Goal: Information Seeking & Learning: Compare options

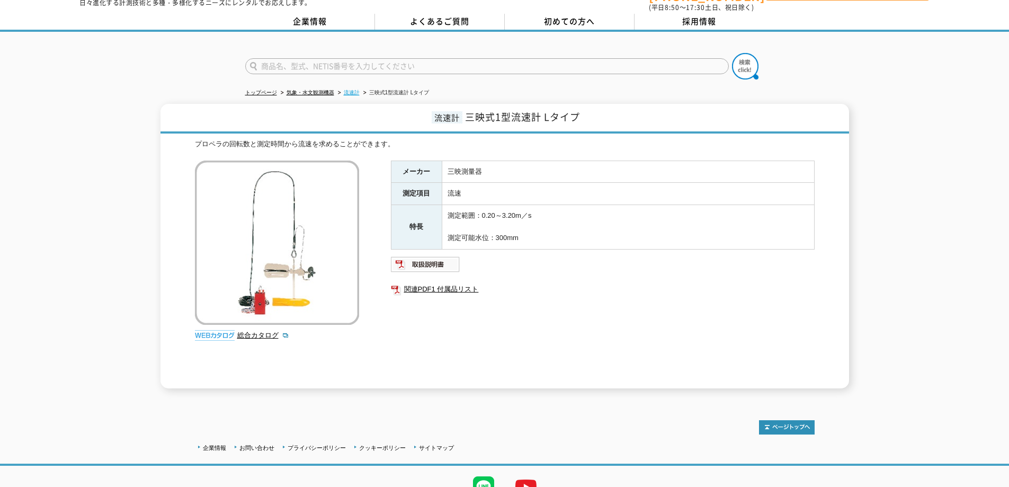
click at [349, 90] on link "流速計" at bounding box center [352, 93] width 16 height 6
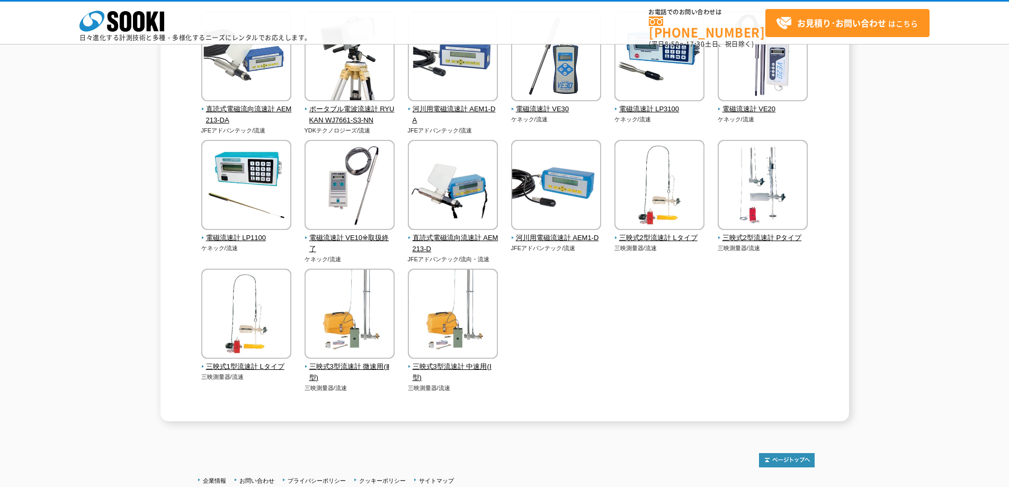
scroll to position [159, 0]
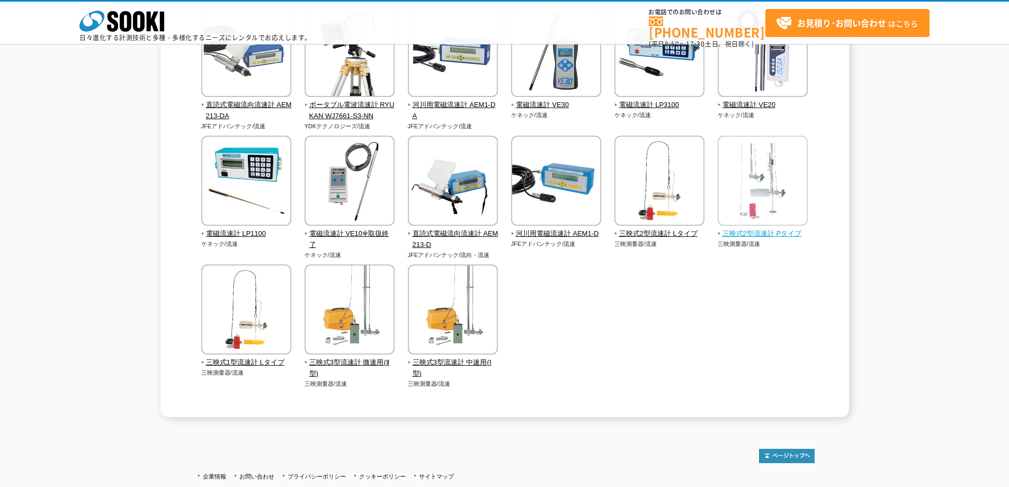
click at [773, 233] on span "三映式2型流速計 Pタイプ" at bounding box center [763, 233] width 91 height 11
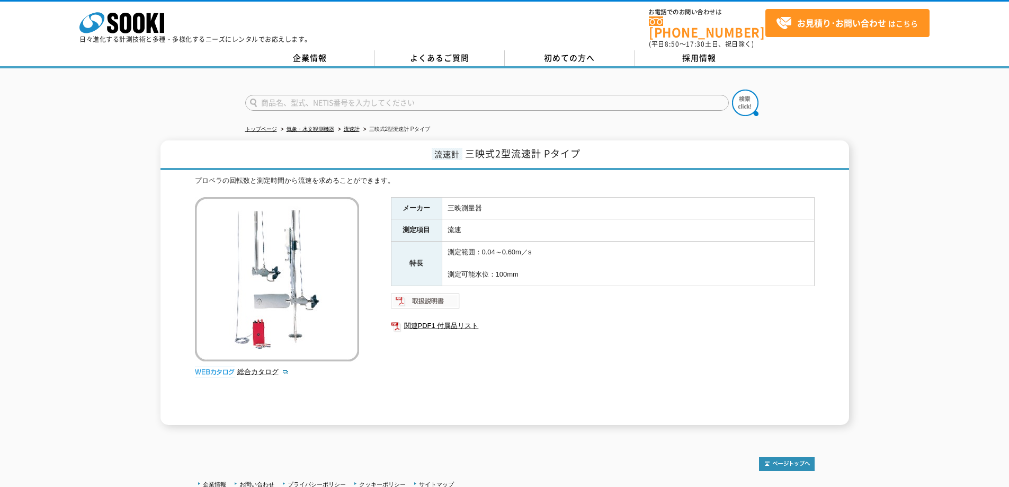
click at [433, 295] on img at bounding box center [425, 300] width 69 height 17
